Goal: Task Accomplishment & Management: Use online tool/utility

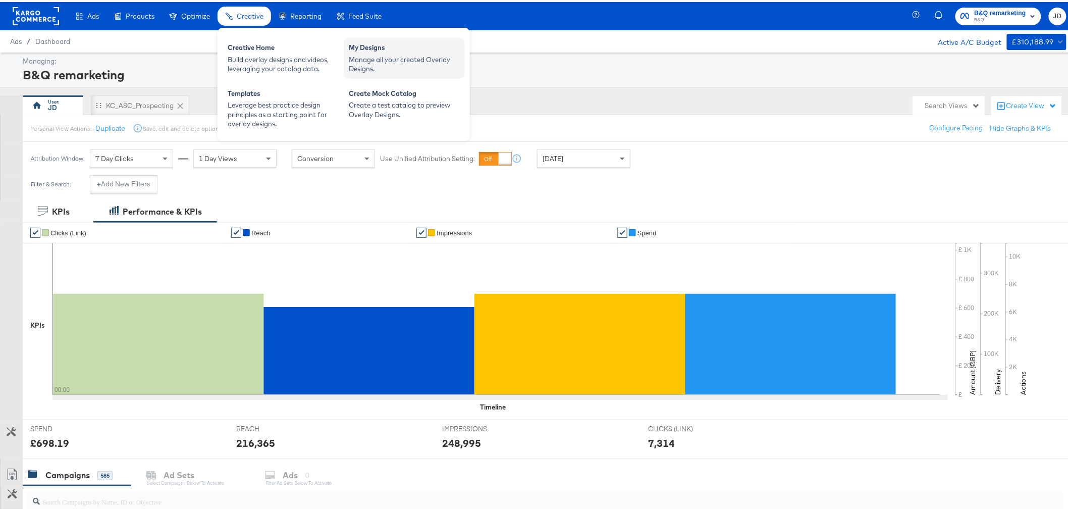
click at [392, 48] on div "My Designs" at bounding box center [404, 47] width 111 height 12
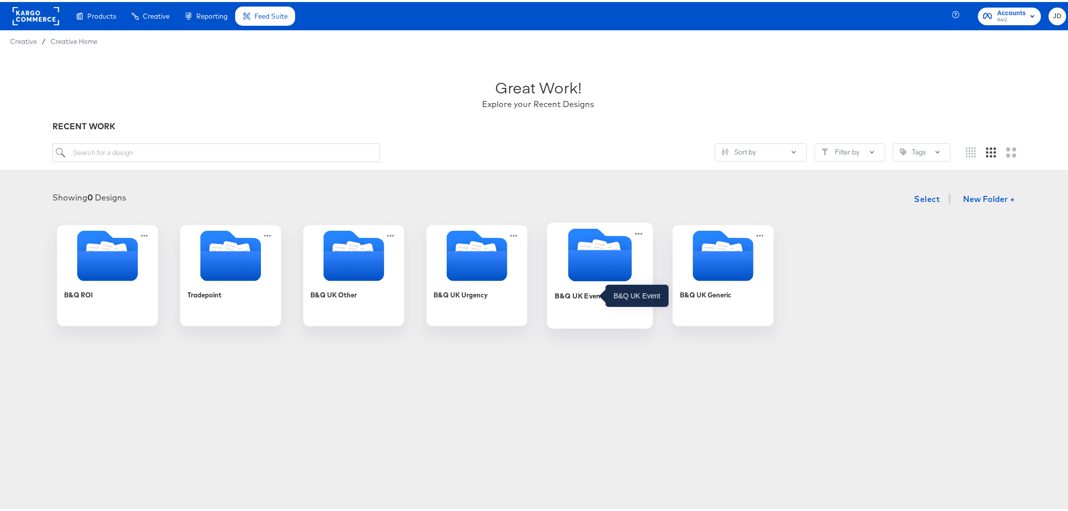
click at [565, 293] on div "B&Q UK Event" at bounding box center [578, 294] width 49 height 10
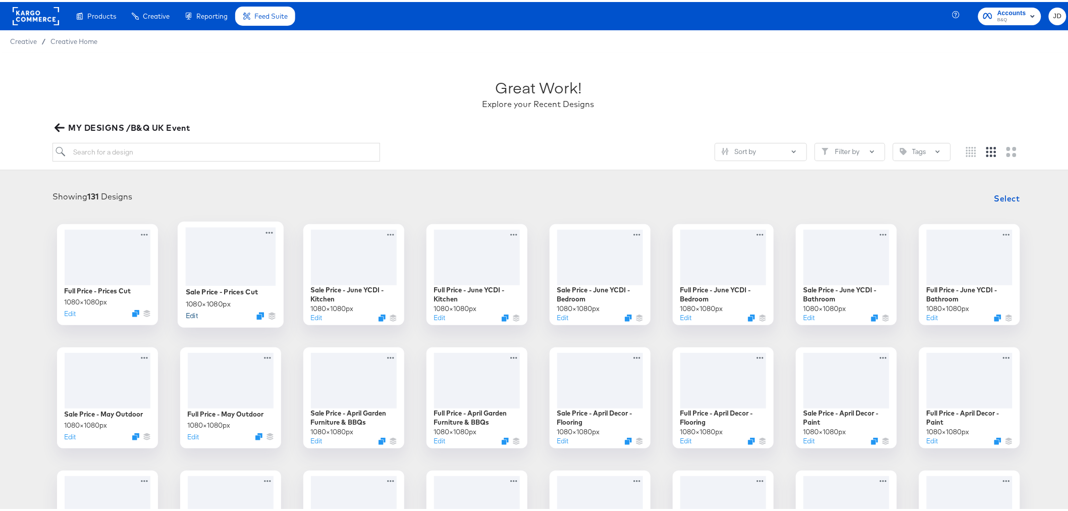
click at [189, 315] on button "Edit" at bounding box center [191, 313] width 12 height 10
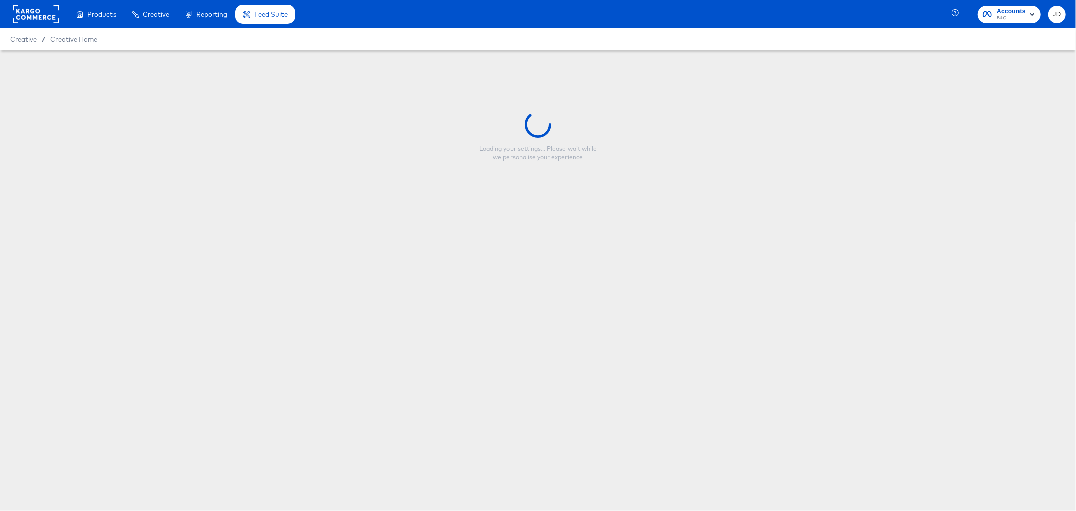
type input "Sale Price - Prices Cut"
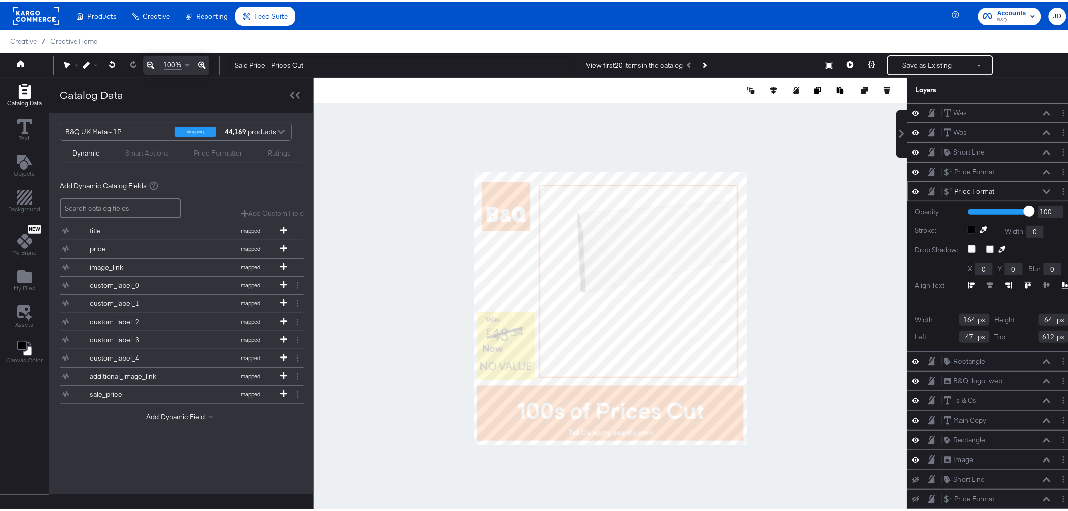
type input "147"
drag, startPoint x: 1028, startPoint y: 318, endPoint x: 1036, endPoint y: 319, distance: 7.6
click at [1038, 319] on input "64" at bounding box center [1053, 317] width 30 height 12
type input "50"
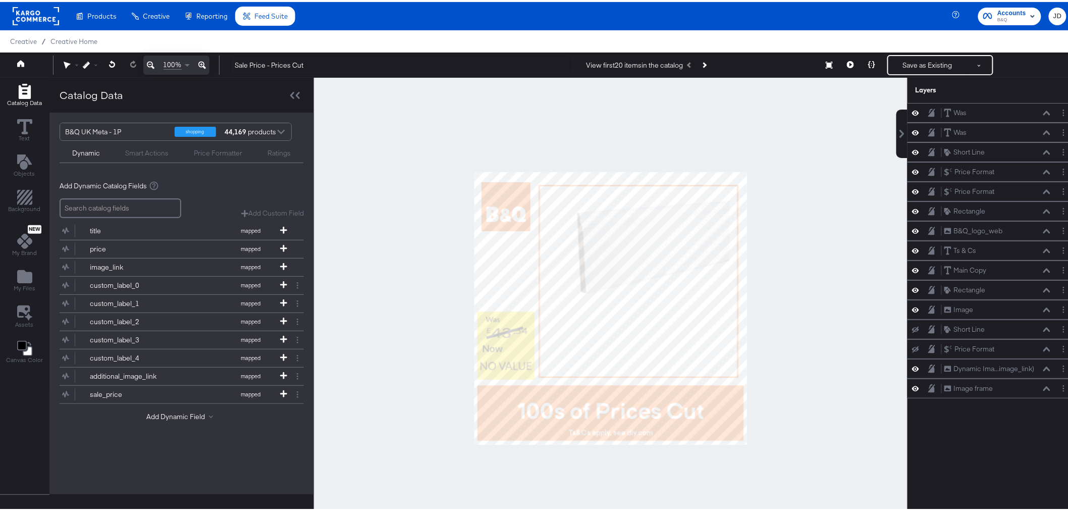
click at [868, 304] on div at bounding box center [610, 306] width 593 height 461
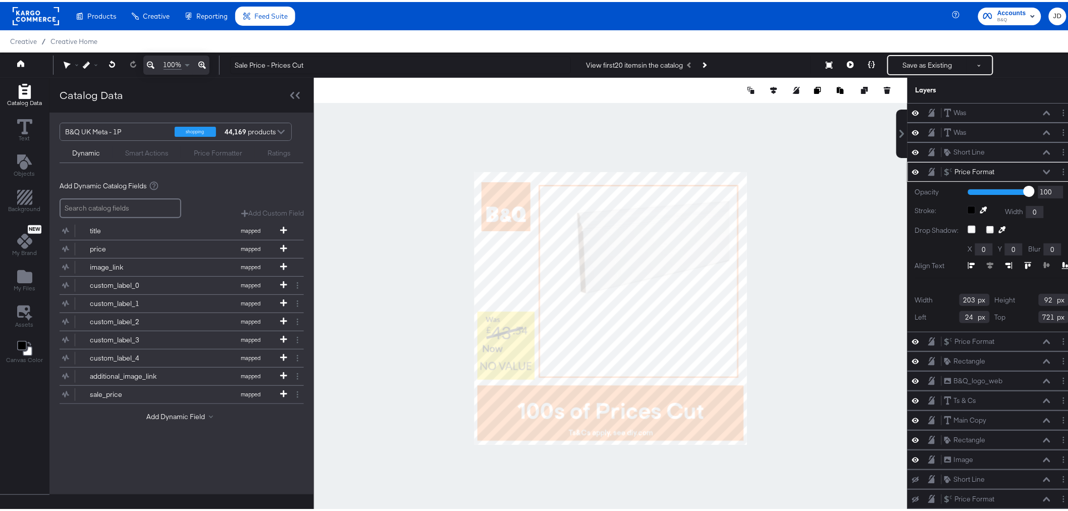
click at [786, 180] on div at bounding box center [610, 306] width 593 height 461
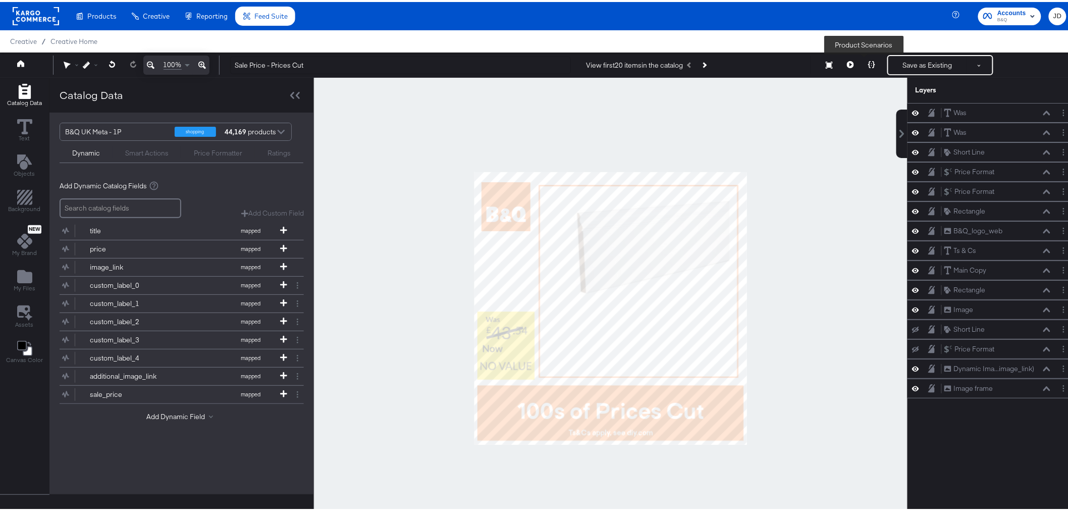
click at [868, 63] on icon at bounding box center [871, 62] width 7 height 7
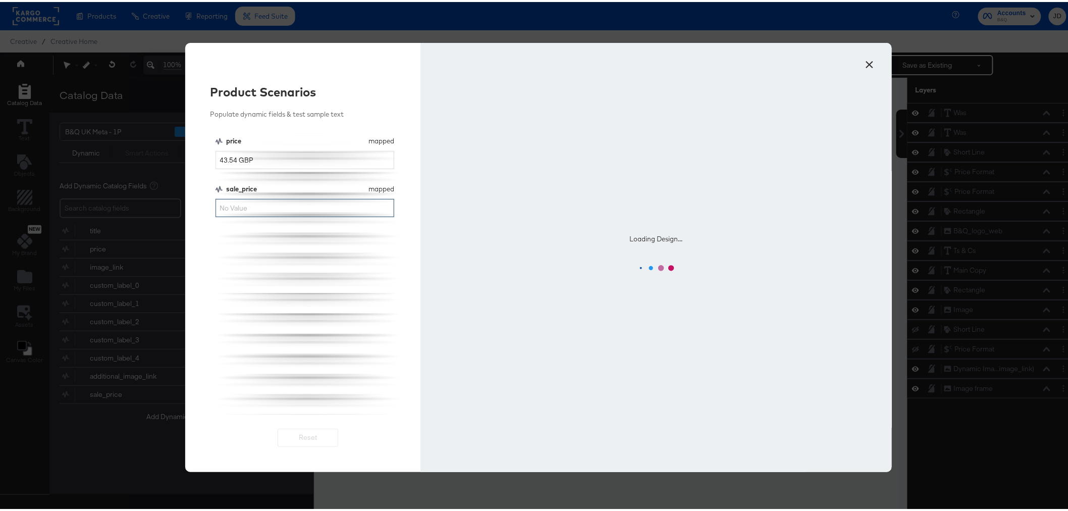
click at [250, 208] on input "sale_price" at bounding box center [304, 206] width 179 height 19
click at [330, 355] on div "price mapped price 43.54 GBP sale_price mapped sale_price 40" at bounding box center [307, 273] width 185 height 278
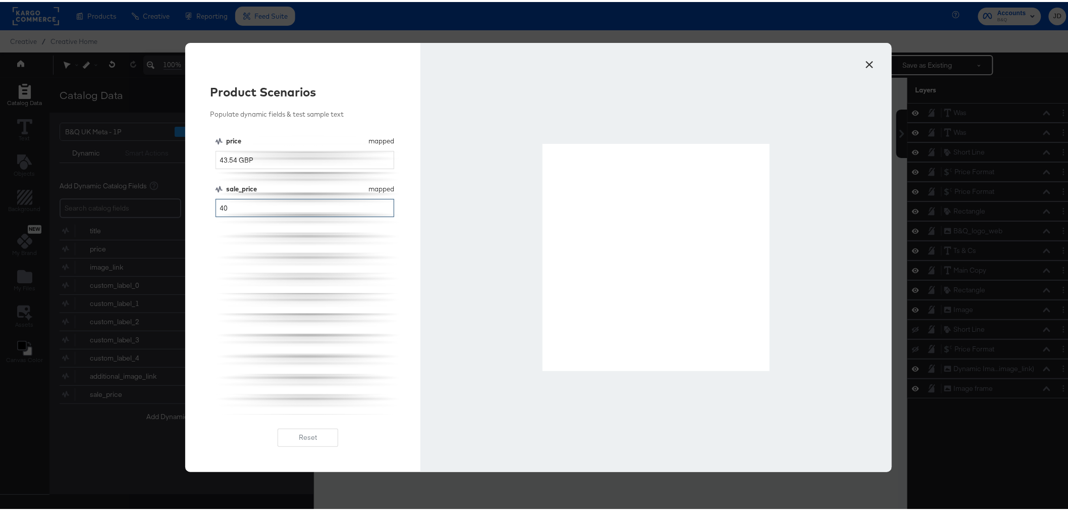
click at [259, 204] on input "40" at bounding box center [304, 206] width 179 height 19
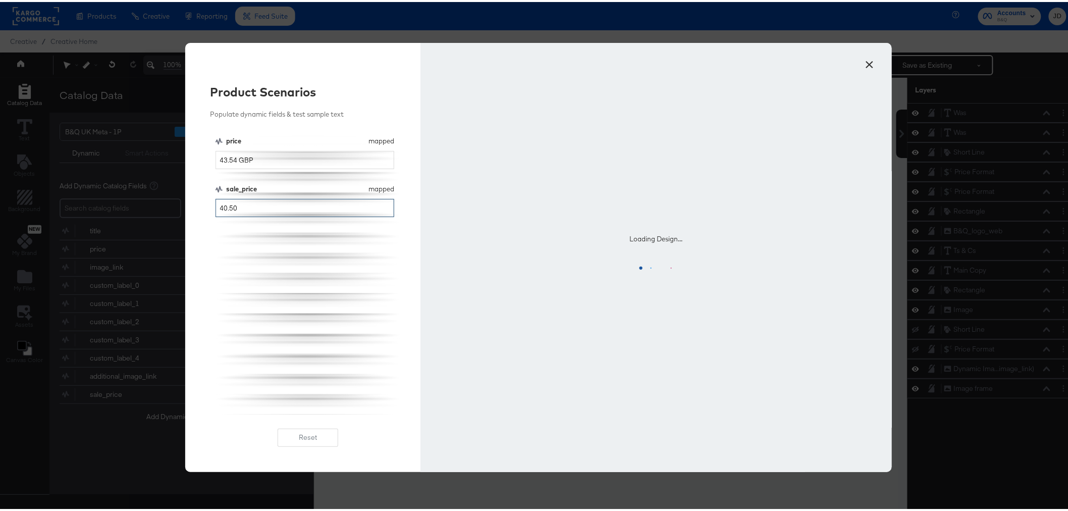
type input "40.50"
click at [299, 250] on div "price mapped price 43.54 GBP sale_price mapped sale_price 40.50" at bounding box center [307, 273] width 185 height 278
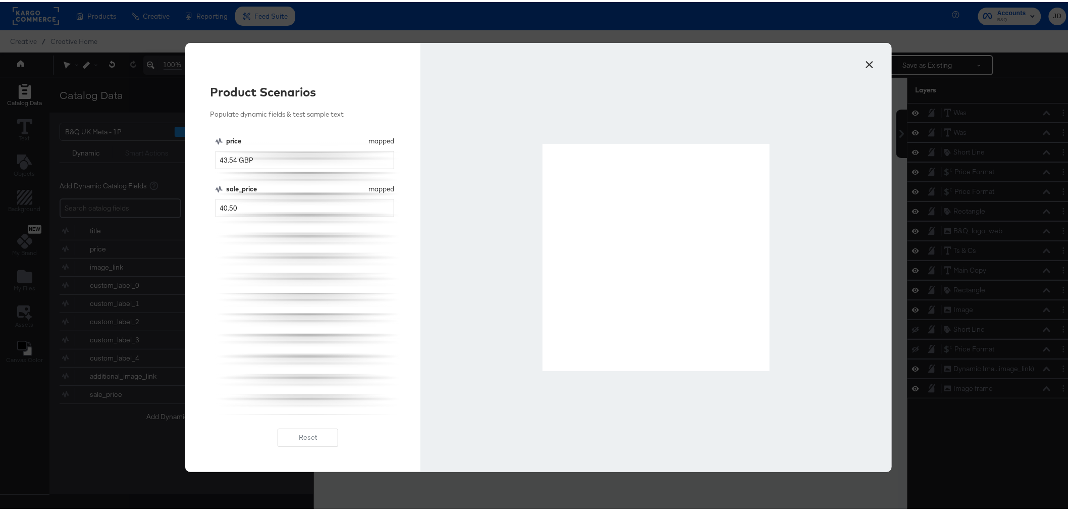
click at [868, 63] on button "×" at bounding box center [870, 60] width 18 height 18
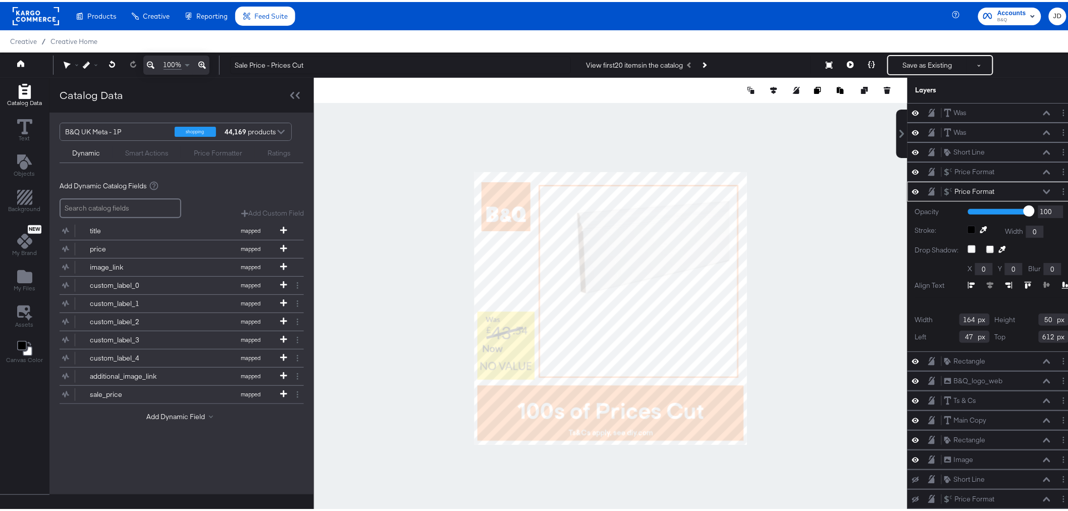
drag, startPoint x: 1028, startPoint y: 316, endPoint x: 1036, endPoint y: 317, distance: 7.6
click at [1038, 317] on input "50" at bounding box center [1053, 317] width 30 height 12
type input "45"
click at [805, 309] on div at bounding box center [610, 306] width 593 height 461
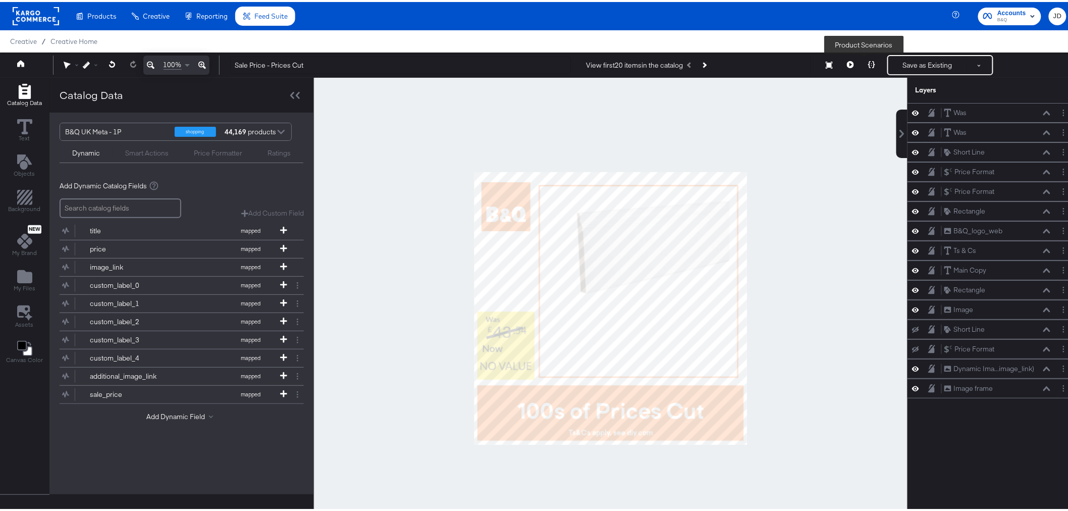
click at [868, 61] on icon at bounding box center [871, 62] width 7 height 7
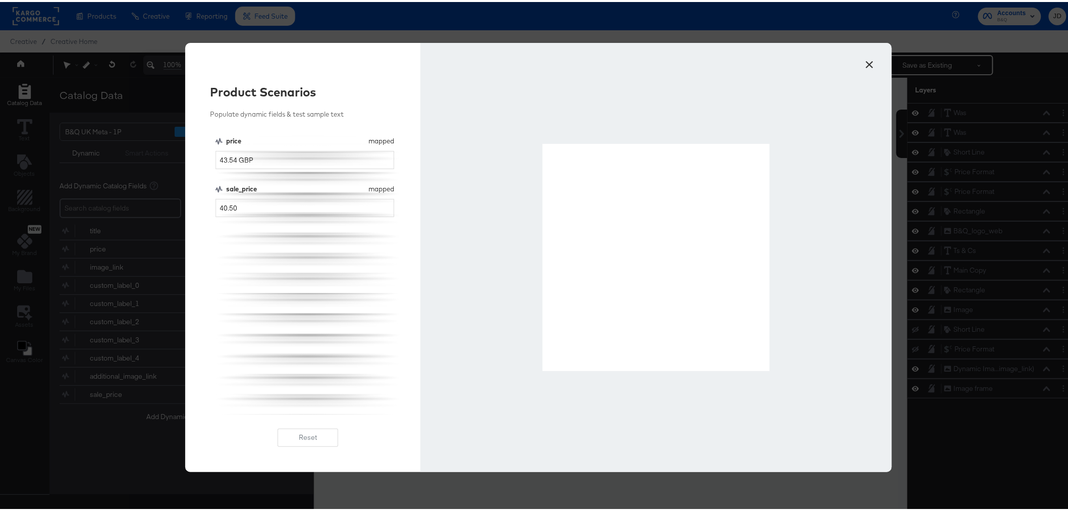
click at [861, 62] on button "×" at bounding box center [870, 60] width 18 height 18
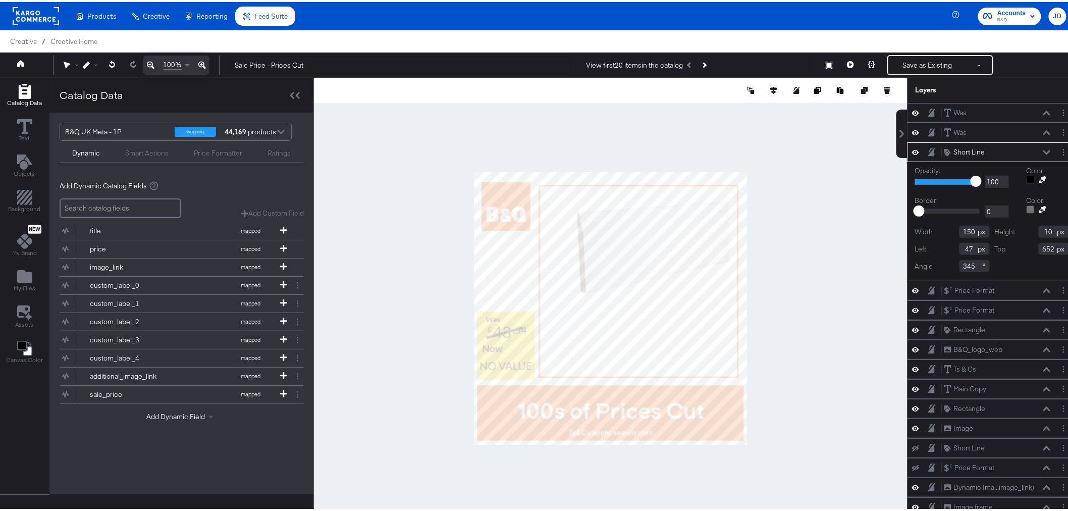
drag, startPoint x: 1037, startPoint y: 230, endPoint x: 1043, endPoint y: 230, distance: 5.6
click at [1043, 230] on input "10" at bounding box center [1053, 230] width 30 height 12
type input "8"
click at [966, 228] on input "150" at bounding box center [974, 230] width 30 height 12
type input "155"
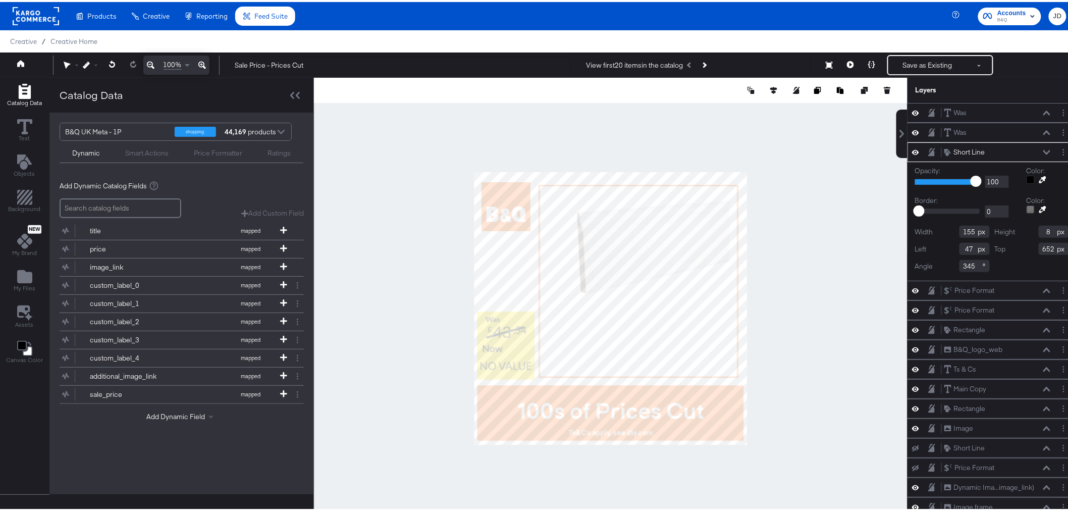
click at [417, 329] on div at bounding box center [610, 306] width 593 height 461
click at [964, 231] on input "155" at bounding box center [974, 230] width 30 height 12
type input "165"
click at [856, 350] on div at bounding box center [610, 306] width 593 height 461
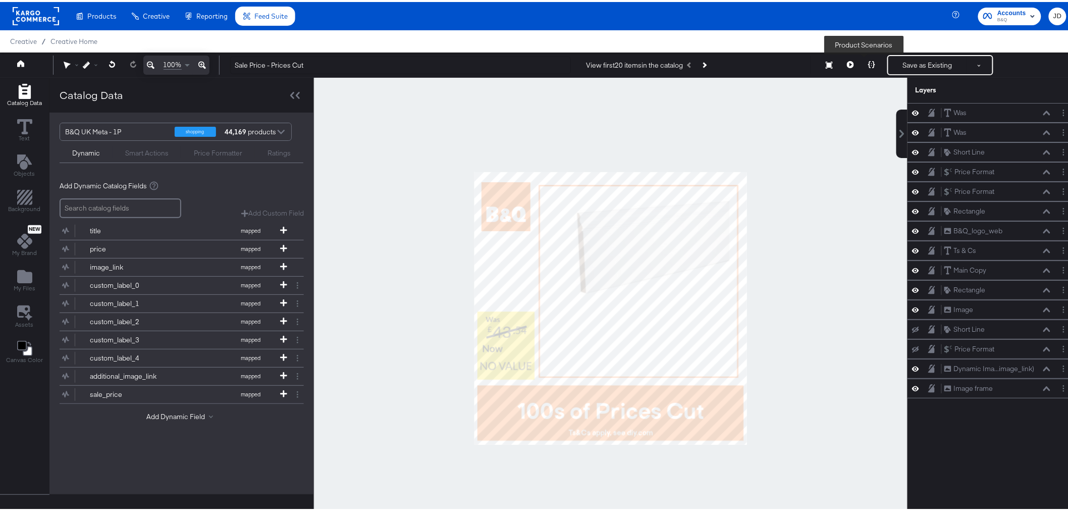
click at [866, 67] on button at bounding box center [871, 63] width 21 height 20
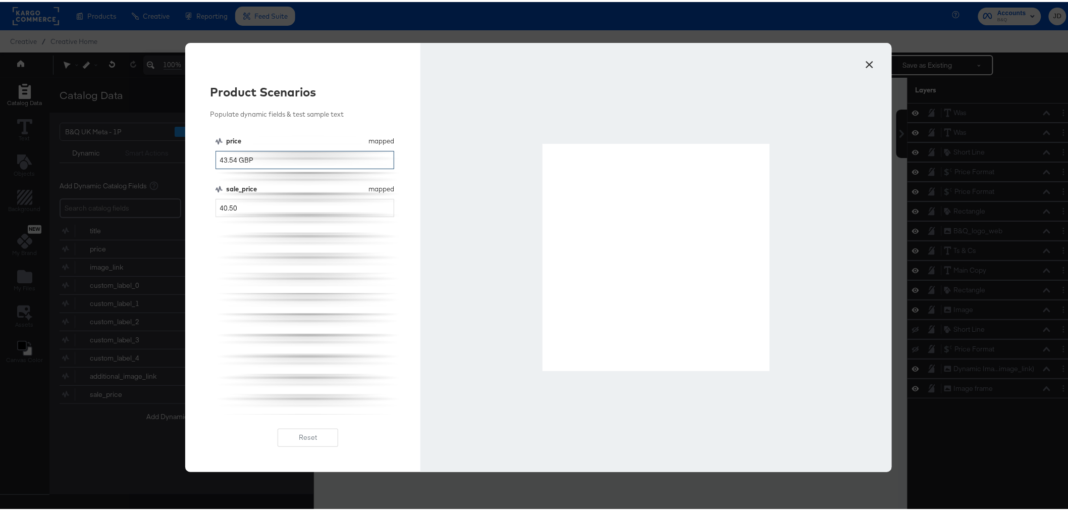
click at [231, 159] on input "43.54 GBP" at bounding box center [304, 158] width 179 height 19
type input "43. GBP"
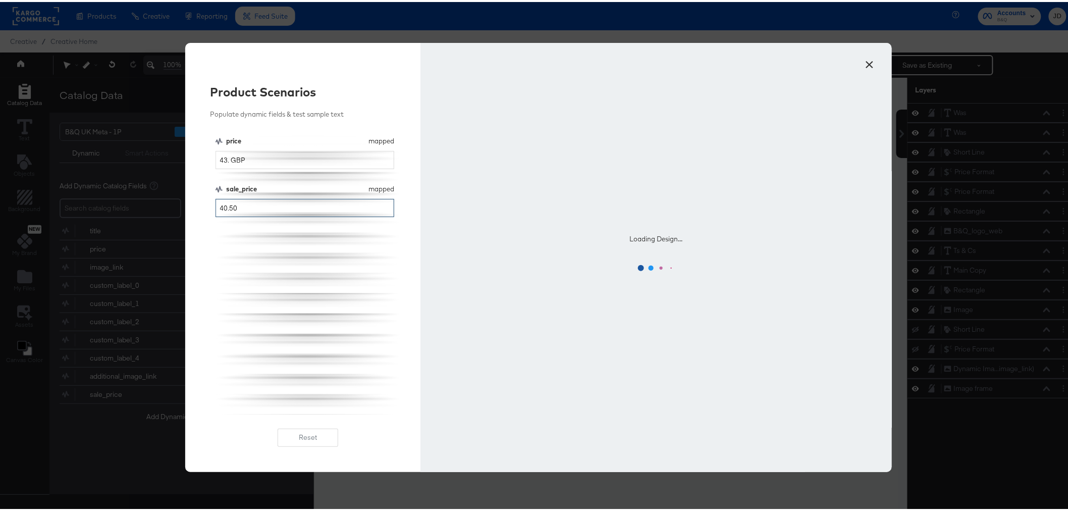
drag, startPoint x: 226, startPoint y: 205, endPoint x: 233, endPoint y: 209, distance: 7.4
click at [233, 209] on input "40.50" at bounding box center [304, 206] width 179 height 19
type input "40"
click at [224, 158] on input "43. GBP" at bounding box center [304, 158] width 179 height 19
type input "43 GBP"
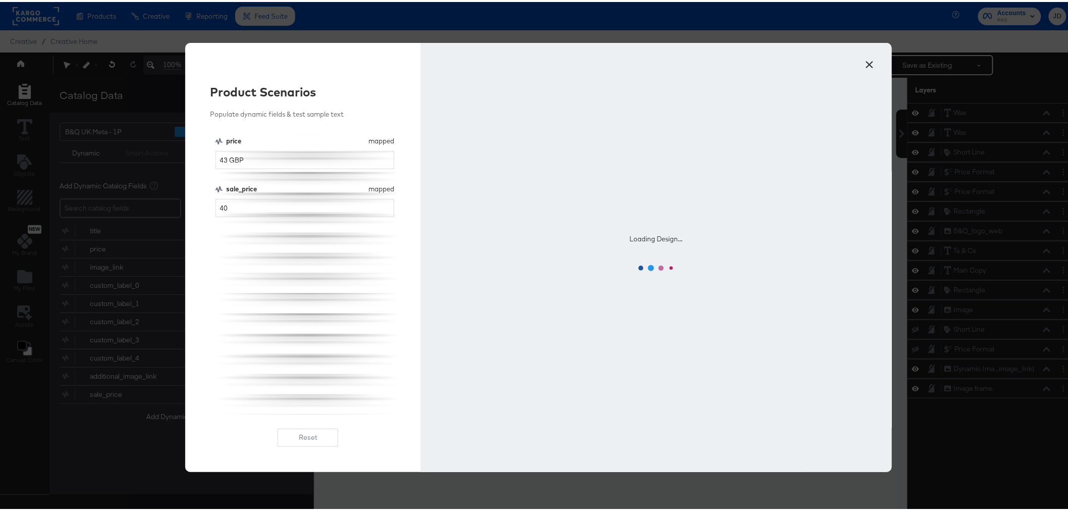
click at [293, 256] on div "price mapped price 43 GBP sale_price mapped sale_price 40" at bounding box center [307, 273] width 185 height 278
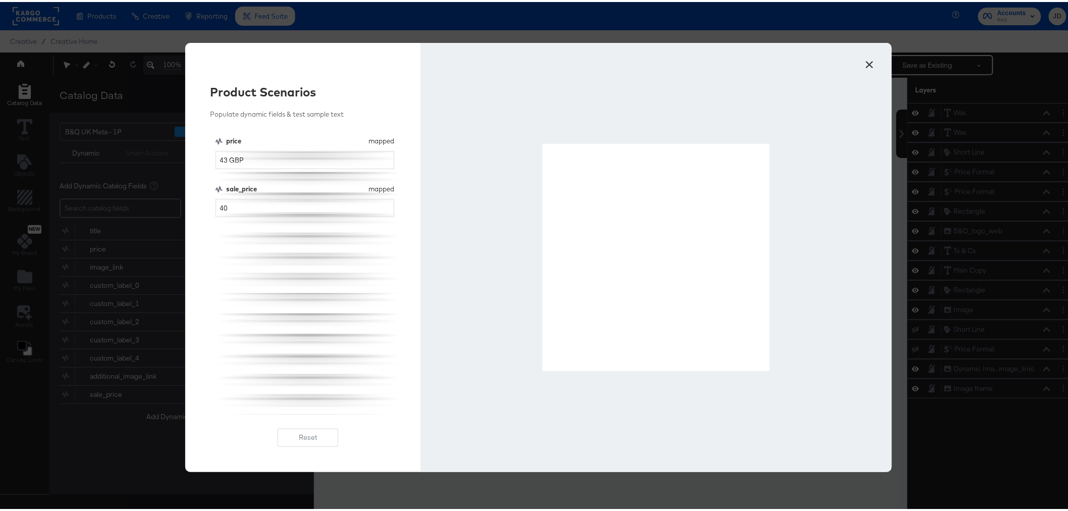
click at [861, 62] on button "×" at bounding box center [870, 60] width 18 height 18
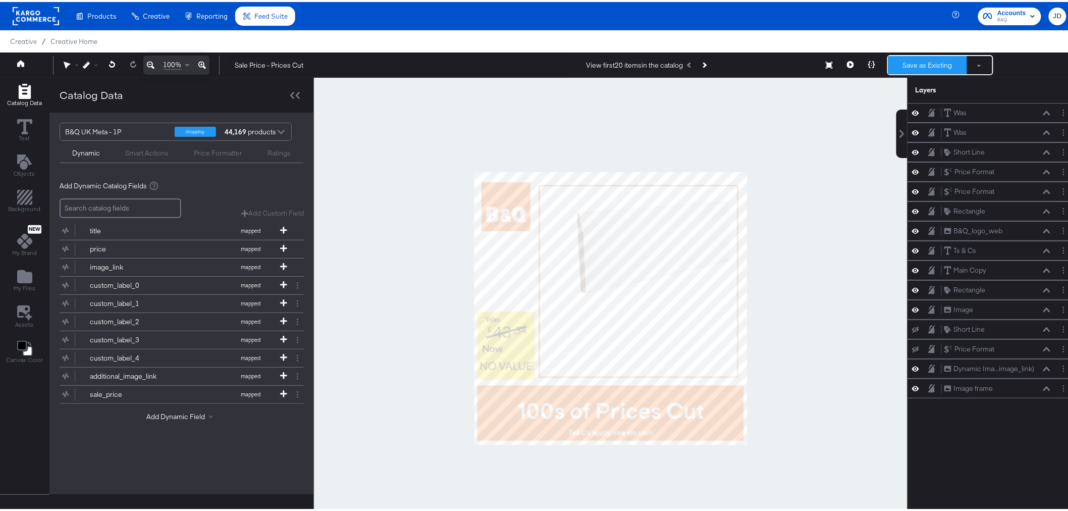
click at [920, 62] on button "Save as Existing" at bounding box center [927, 63] width 79 height 18
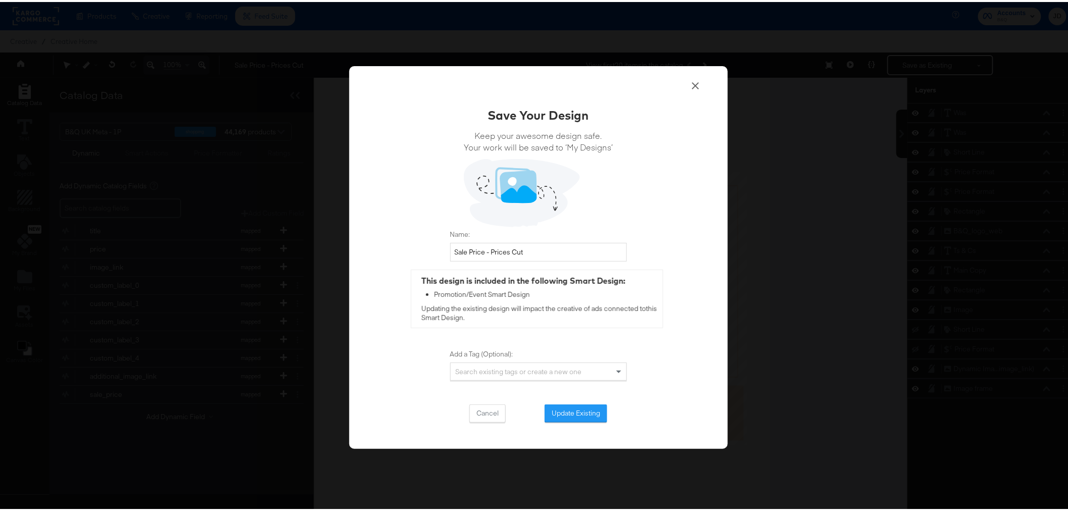
click at [692, 84] on icon at bounding box center [695, 83] width 7 height 7
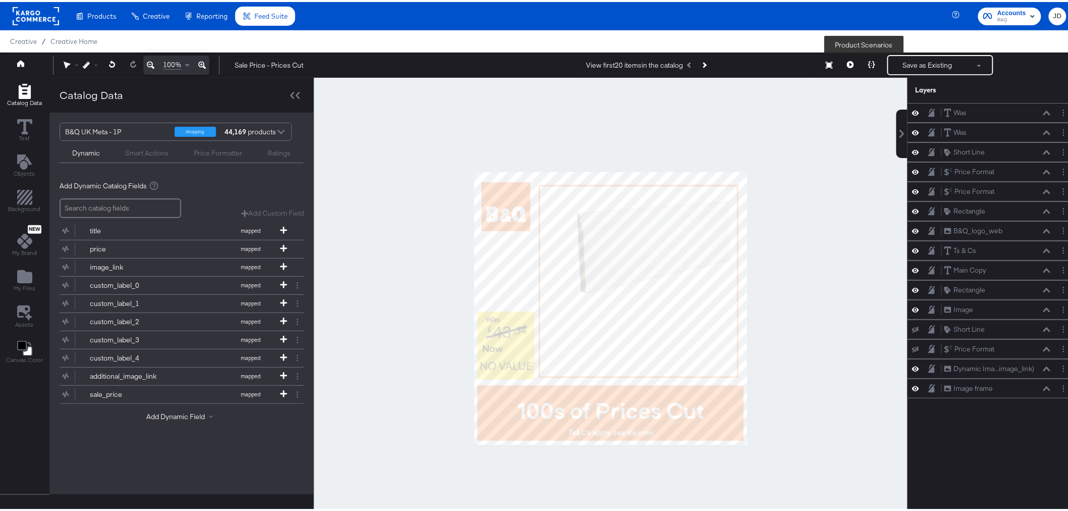
click at [868, 64] on icon at bounding box center [871, 62] width 7 height 7
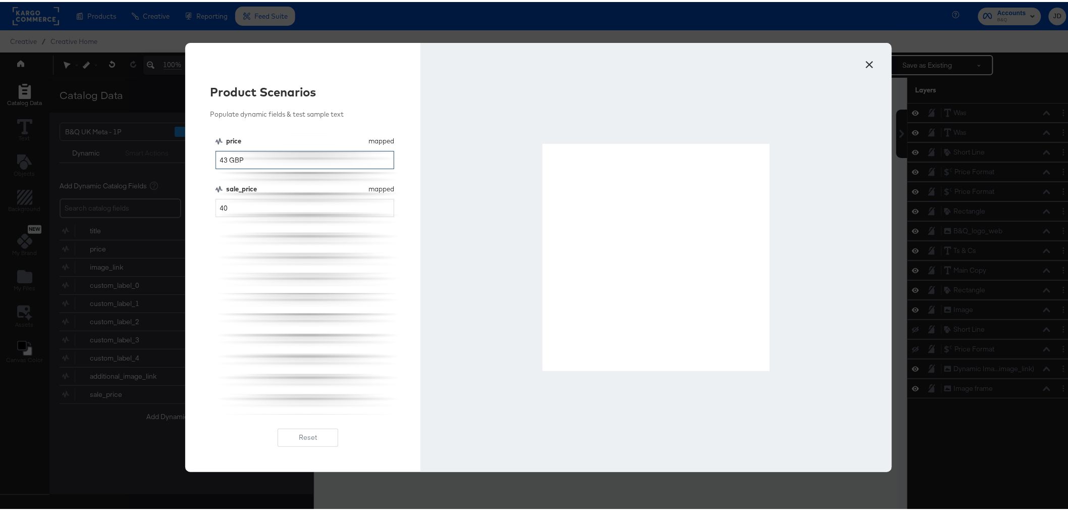
click at [221, 157] on input "43 GBP" at bounding box center [304, 158] width 179 height 19
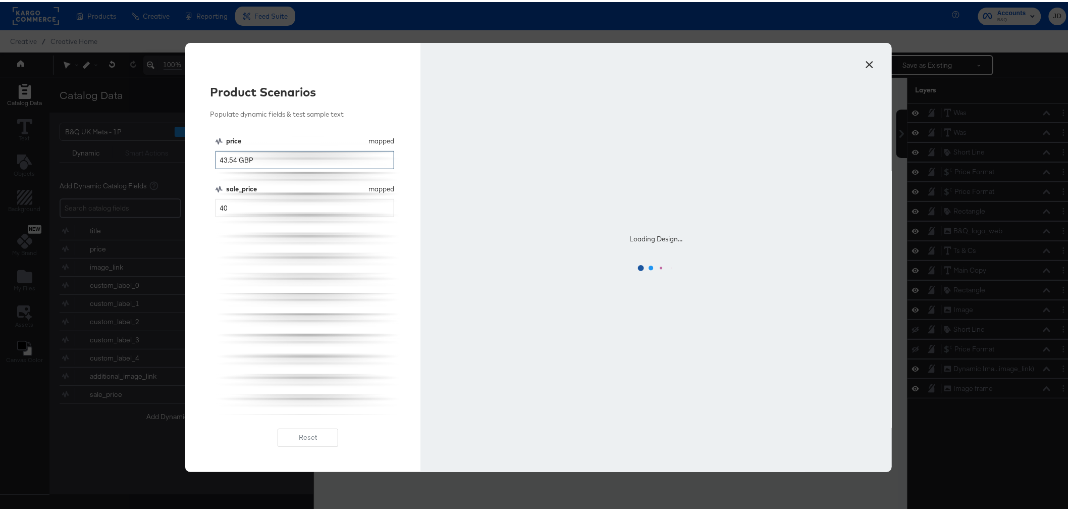
type input "43.54 GBP"
click at [307, 293] on div "price mapped price 43.54 GBP sale_price mapped sale_price 40" at bounding box center [307, 273] width 185 height 278
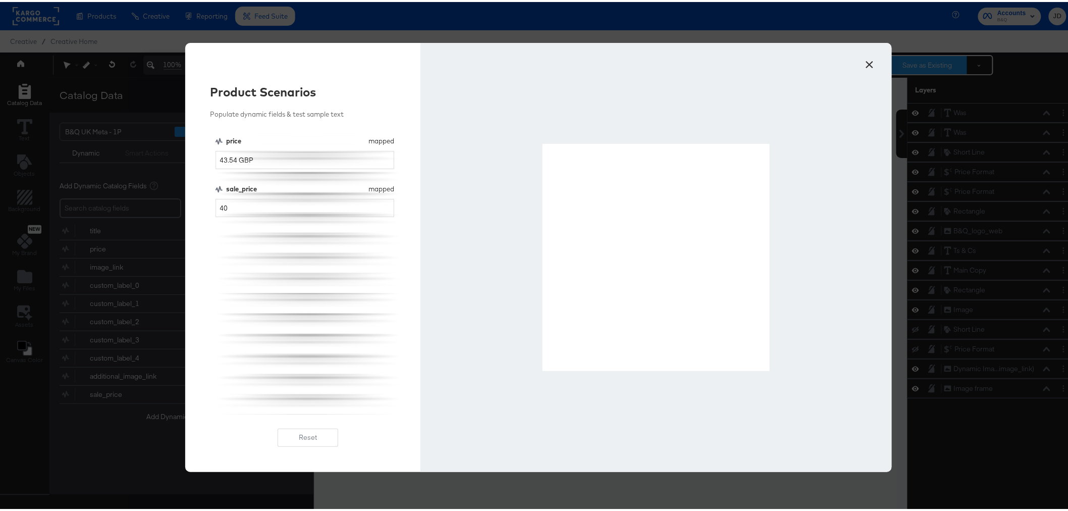
drag, startPoint x: 865, startPoint y: 58, endPoint x: 898, endPoint y: 65, distance: 34.0
click at [865, 58] on button "×" at bounding box center [870, 60] width 18 height 18
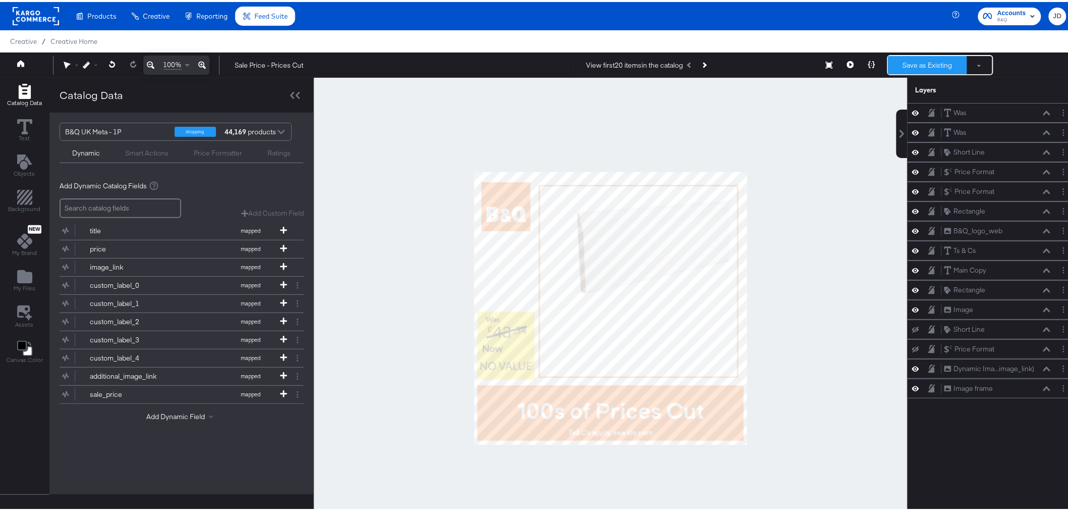
click at [914, 65] on button "Save as Existing" at bounding box center [927, 63] width 79 height 18
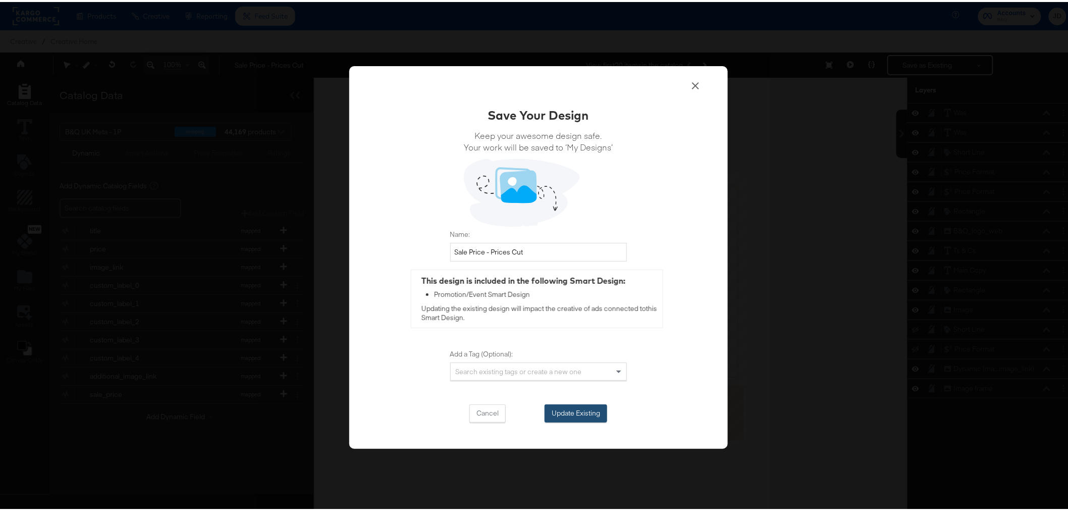
click at [568, 409] on button "Update Existing" at bounding box center [575, 411] width 63 height 18
